Goal: Information Seeking & Learning: Learn about a topic

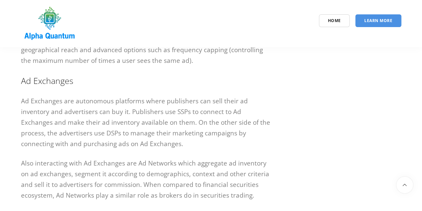
scroll to position [888, 0]
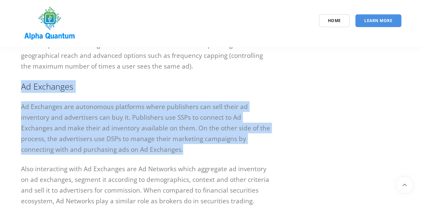
drag, startPoint x: 23, startPoint y: 77, endPoint x: 118, endPoint y: 142, distance: 115.0
click at [118, 142] on p "Ad Exchanges are autonomous platforms where publishers can sell their ad invent…" at bounding box center [146, 127] width 250 height 53
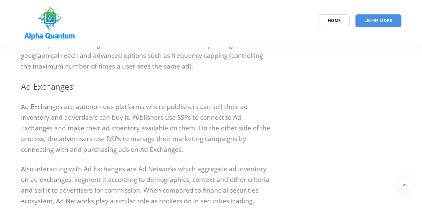
scroll to position [921, 0]
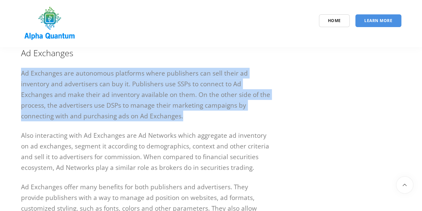
drag, startPoint x: 18, startPoint y: 63, endPoint x: 124, endPoint y: 109, distance: 115.6
click at [124, 109] on p "Ad Exchanges are autonomous platforms where publishers can sell their ad invent…" at bounding box center [146, 94] width 250 height 53
click at [134, 102] on p "Ad Exchanges are autonomous platforms where publishers can sell their ad invent…" at bounding box center [146, 94] width 250 height 53
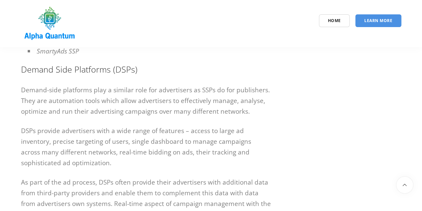
scroll to position [687, 0]
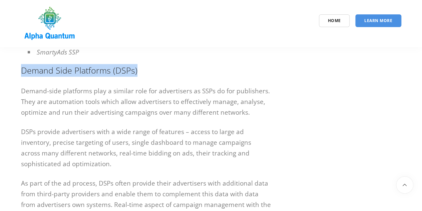
drag, startPoint x: 12, startPoint y: 56, endPoint x: 147, endPoint y: 60, distance: 134.9
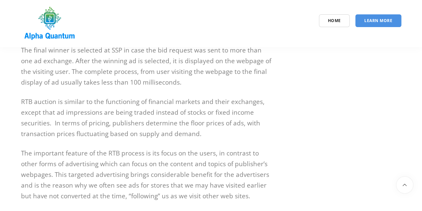
scroll to position [1255, 0]
